Goal: Task Accomplishment & Management: Manage account settings

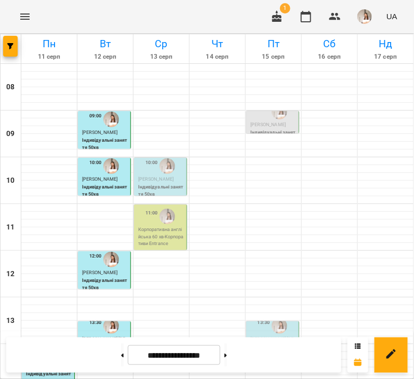
click at [158, 231] on p "Корпоративна англійська 60 хв - Корпоративи Entrance" at bounding box center [161, 236] width 46 height 21
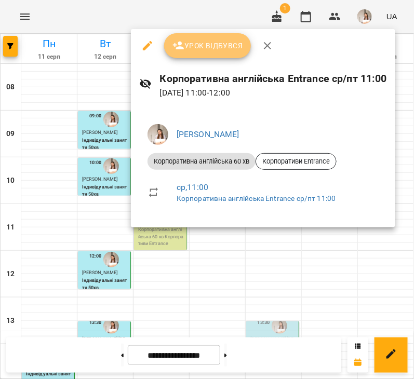
click at [195, 57] on button "Урок відбувся" at bounding box center [207, 45] width 87 height 25
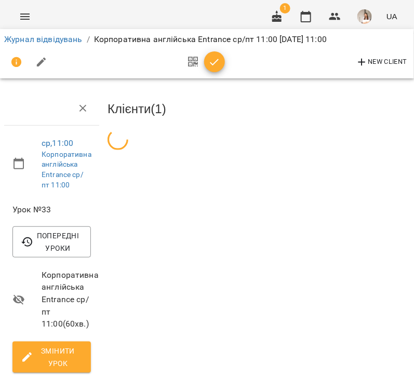
click at [214, 62] on icon "button" at bounding box center [214, 62] width 9 height 7
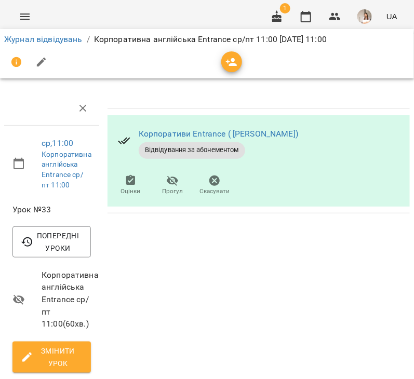
click at [36, 47] on div "Журнал відвідувань / Корпоративна англійська Entrance ср/пт 11:00 [DATE] 11:00" at bounding box center [207, 39] width 410 height 17
click at [41, 38] on link "Журнал відвідувань" at bounding box center [43, 39] width 78 height 10
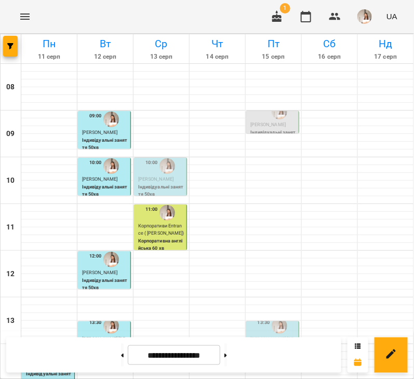
click at [158, 176] on span "[PERSON_NAME]" at bounding box center [155, 178] width 35 height 5
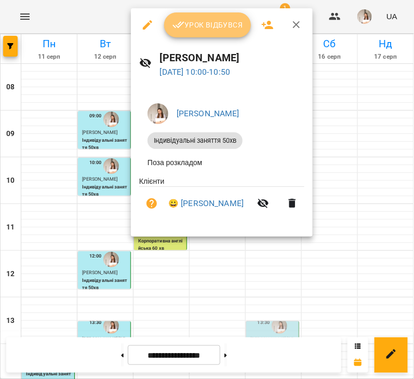
click at [193, 22] on span "Урок відбувся" at bounding box center [207, 25] width 71 height 12
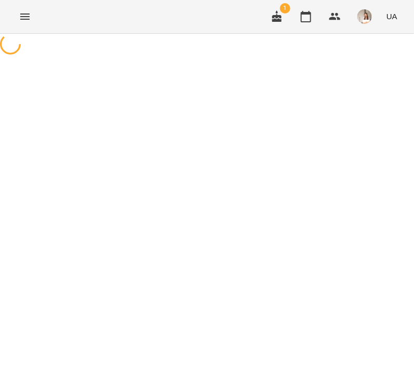
click at [195, 32] on div "For Business 1 UA" at bounding box center [207, 16] width 414 height 33
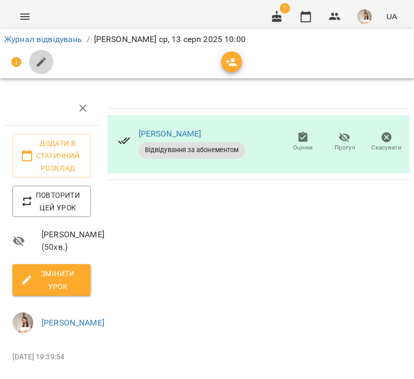
click at [45, 69] on button "button" at bounding box center [41, 62] width 25 height 25
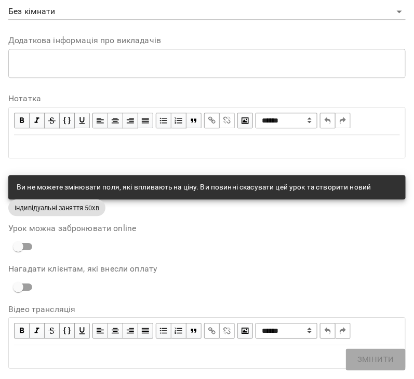
scroll to position [521, 0]
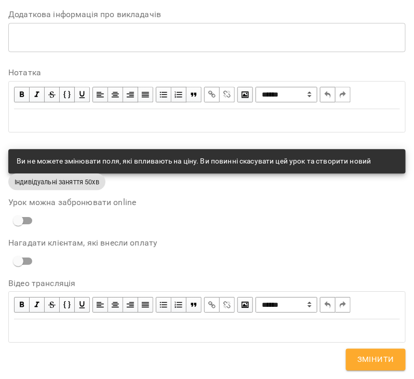
click at [109, 124] on div "Edit text" at bounding box center [207, 120] width 386 height 12
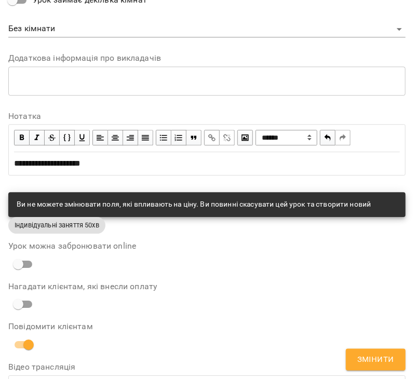
scroll to position [564, 0]
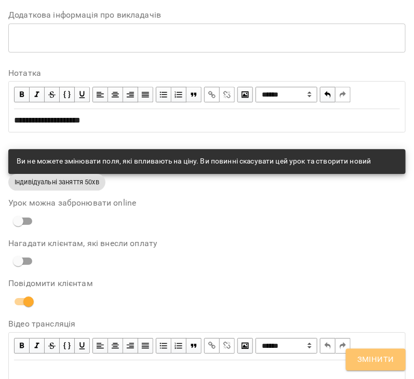
click at [362, 362] on span "Змінити" at bounding box center [375, 359] width 37 height 13
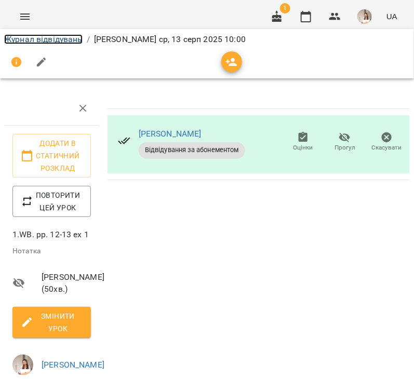
click at [39, 40] on link "Журнал відвідувань" at bounding box center [43, 39] width 78 height 10
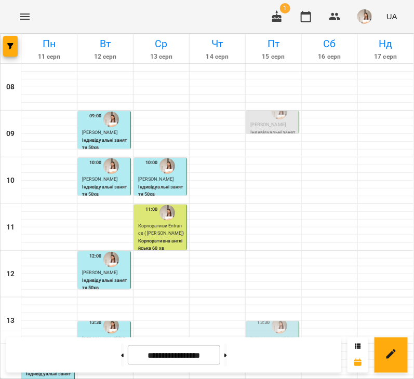
click at [162, 196] on p "Індивідуальні заняття 50хв" at bounding box center [161, 191] width 46 height 14
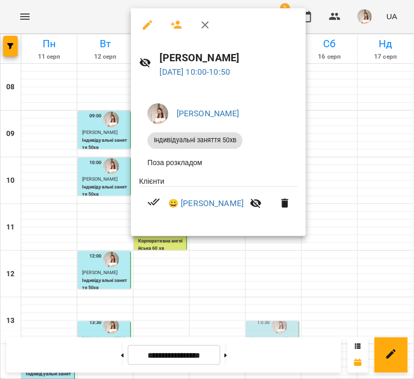
click at [189, 282] on div at bounding box center [207, 189] width 414 height 379
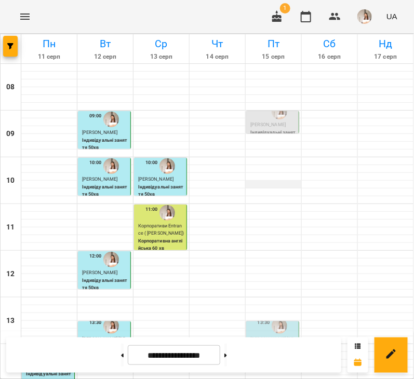
scroll to position [138, 0]
click at [272, 336] on span "[PERSON_NAME] [PERSON_NAME]" at bounding box center [271, 342] width 43 height 12
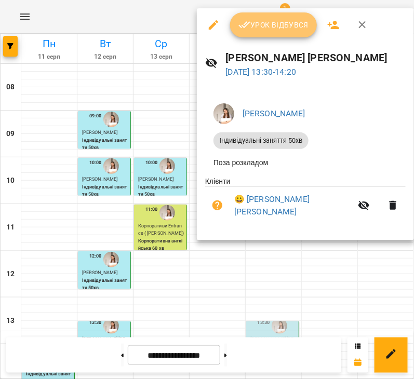
click at [258, 29] on span "Урок відбувся" at bounding box center [273, 25] width 71 height 12
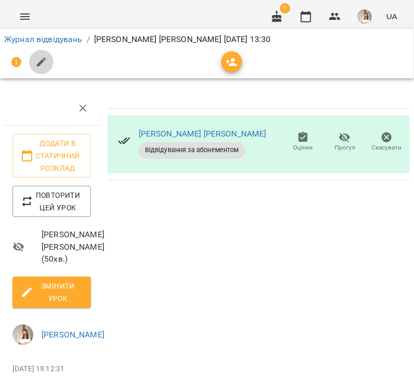
click at [42, 57] on icon "button" at bounding box center [41, 62] width 12 height 12
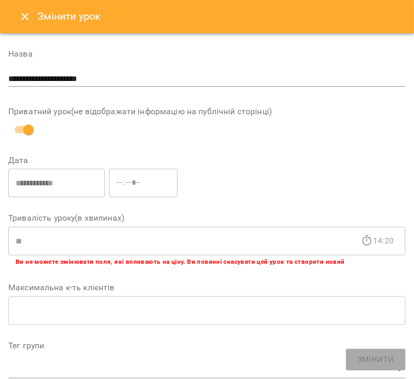
scroll to position [521, 0]
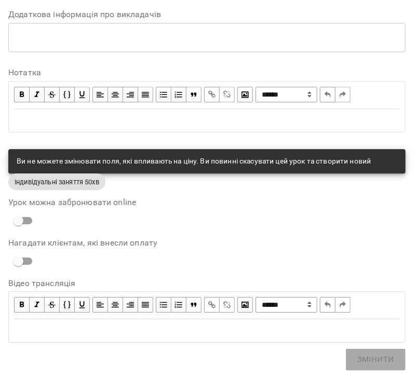
click at [73, 126] on div "Edit text" at bounding box center [207, 120] width 386 height 12
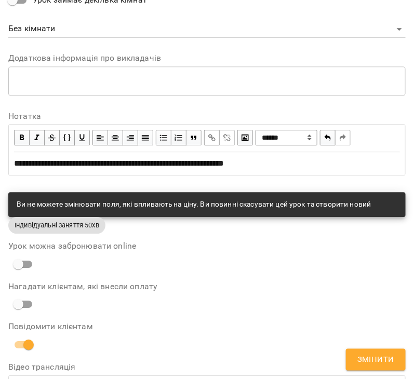
scroll to position [564, 0]
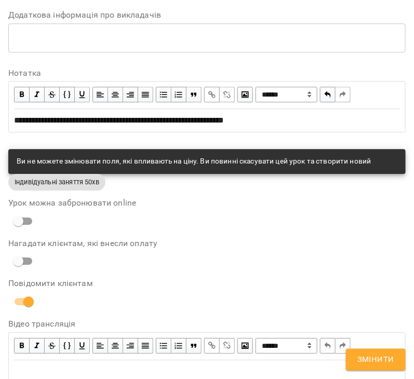
click at [387, 370] on button "Змінити" at bounding box center [376, 360] width 60 height 22
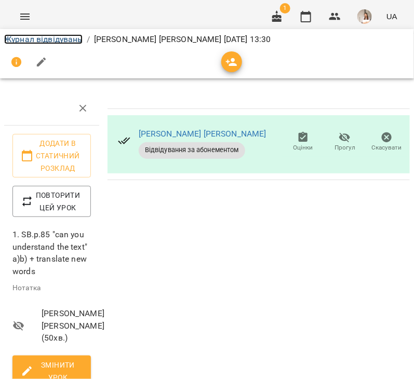
click at [55, 44] on link "Журнал відвідувань" at bounding box center [43, 39] width 78 height 10
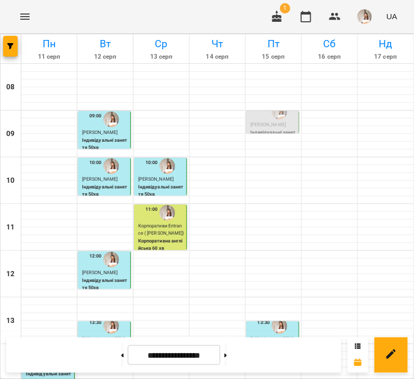
click at [261, 124] on span "[PERSON_NAME]" at bounding box center [267, 124] width 35 height 5
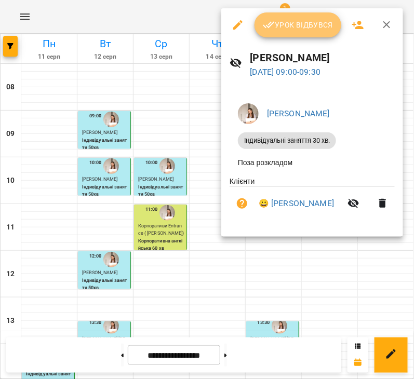
click at [283, 24] on span "Урок відбувся" at bounding box center [298, 25] width 71 height 12
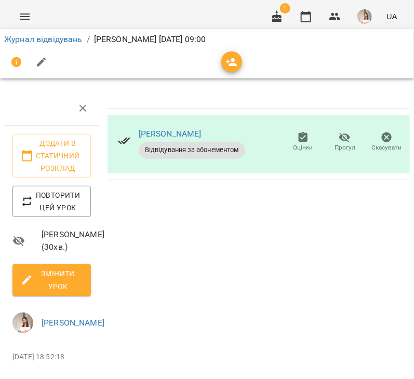
click at [70, 291] on span "Змінити урок" at bounding box center [52, 279] width 62 height 25
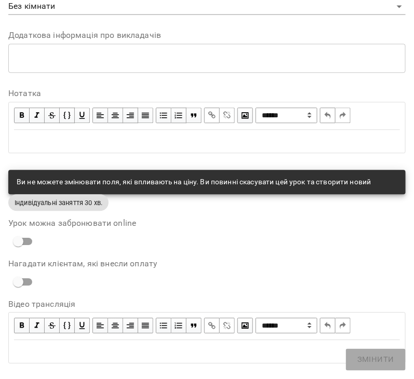
scroll to position [448, 0]
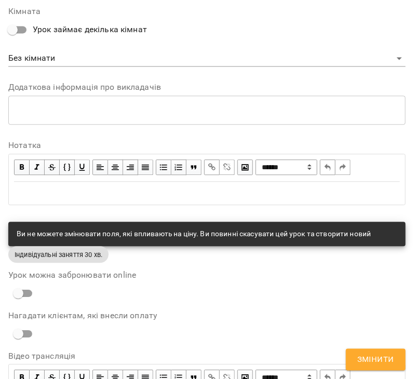
click at [60, 191] on div "Edit text" at bounding box center [207, 193] width 386 height 12
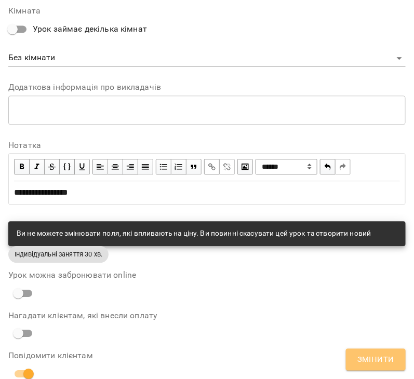
click at [374, 365] on span "Змінити" at bounding box center [375, 359] width 37 height 13
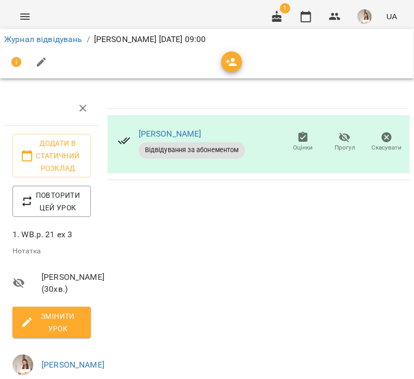
click at [30, 33] on li "Журнал відвідувань" at bounding box center [43, 39] width 78 height 12
click at [31, 39] on link "Журнал відвідувань" at bounding box center [43, 39] width 78 height 10
